Goal: Find specific page/section: Locate item on page

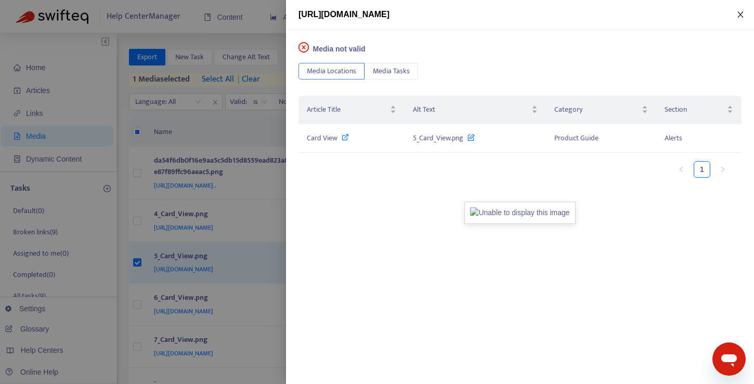
click at [740, 15] on icon "close" at bounding box center [740, 14] width 6 height 6
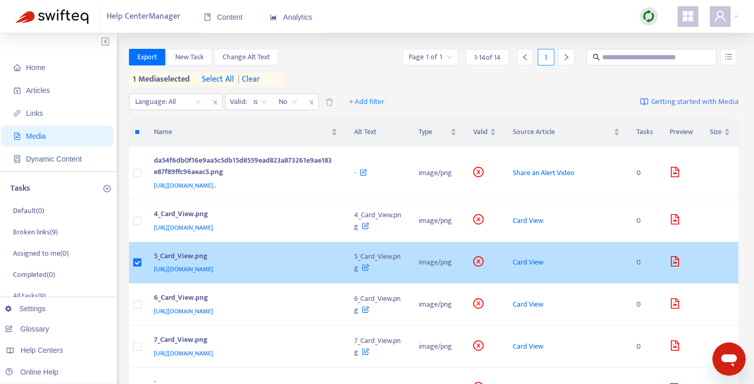
click at [192, 264] on div "5_Card_View.png" at bounding box center [244, 258] width 180 height 14
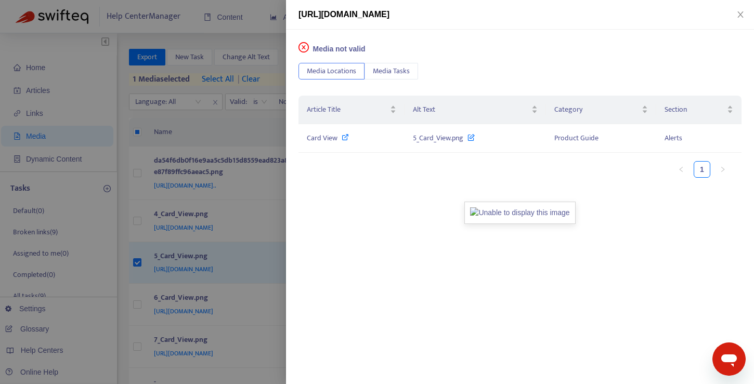
click at [681, 66] on div "Media Locations Media Tasks" at bounding box center [519, 73] width 443 height 21
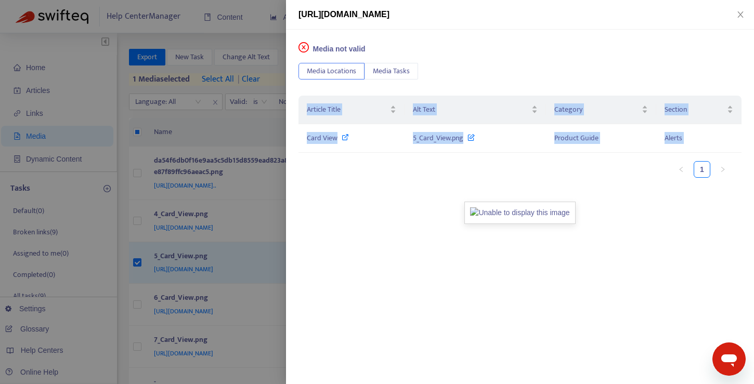
click at [681, 66] on div "Media Locations Media Tasks" at bounding box center [519, 73] width 443 height 21
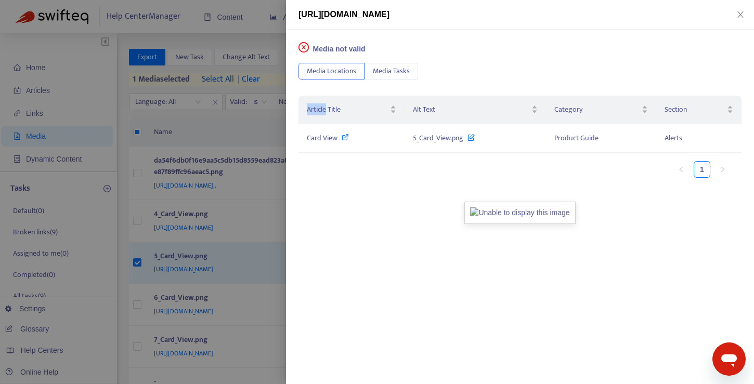
click at [681, 66] on div "Media Locations Media Tasks" at bounding box center [519, 73] width 443 height 21
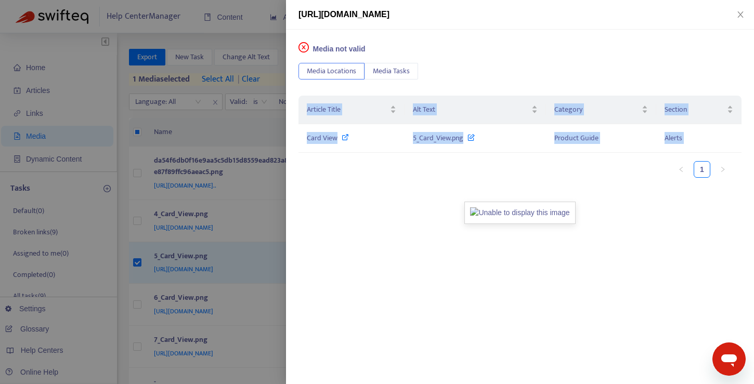
click at [681, 66] on div "Media Locations Media Tasks" at bounding box center [519, 73] width 443 height 21
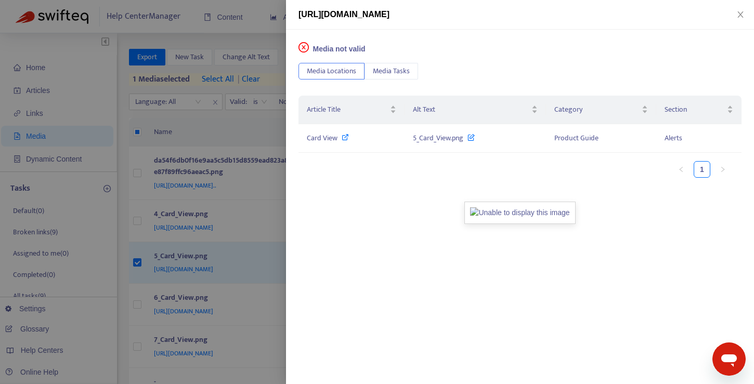
click at [546, 56] on div "Media not valid Media Locations Media Tasks Article Title Alt Text Category Sec…" at bounding box center [520, 207] width 468 height 355
click at [742, 12] on icon "close" at bounding box center [740, 14] width 8 height 8
